Goal: Navigation & Orientation: Understand site structure

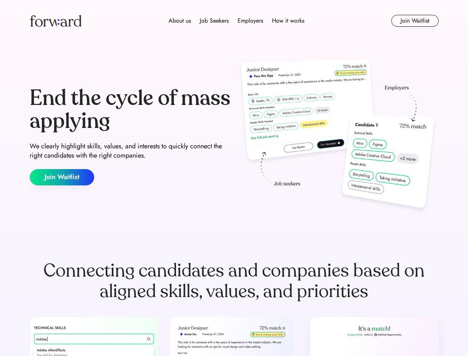
click at [234, 178] on div "End the cycle of mass applying We clearly highlight skills, values, and interes…" at bounding box center [234, 135] width 409 height 159
click at [234, 21] on div "About us Job Seekers Employers How it works" at bounding box center [236, 20] width 292 height 9
click at [56, 21] on img at bounding box center [56, 21] width 52 height 12
click at [236, 21] on div "About us Job Seekers Employers How it works" at bounding box center [236, 20] width 292 height 9
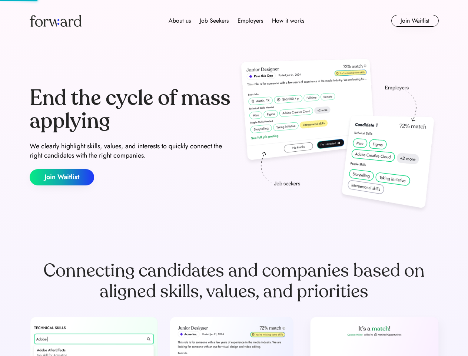
click at [180, 21] on div "About us" at bounding box center [180, 20] width 22 height 9
click at [214, 21] on div "Job Seekers" at bounding box center [214, 20] width 29 height 9
click at [250, 21] on div "Employers" at bounding box center [251, 20] width 26 height 9
click at [288, 21] on div "How it works" at bounding box center [288, 20] width 32 height 9
click at [415, 21] on button "Join Waitlist" at bounding box center [414, 21] width 47 height 12
